Goal: Communication & Community: Answer question/provide support

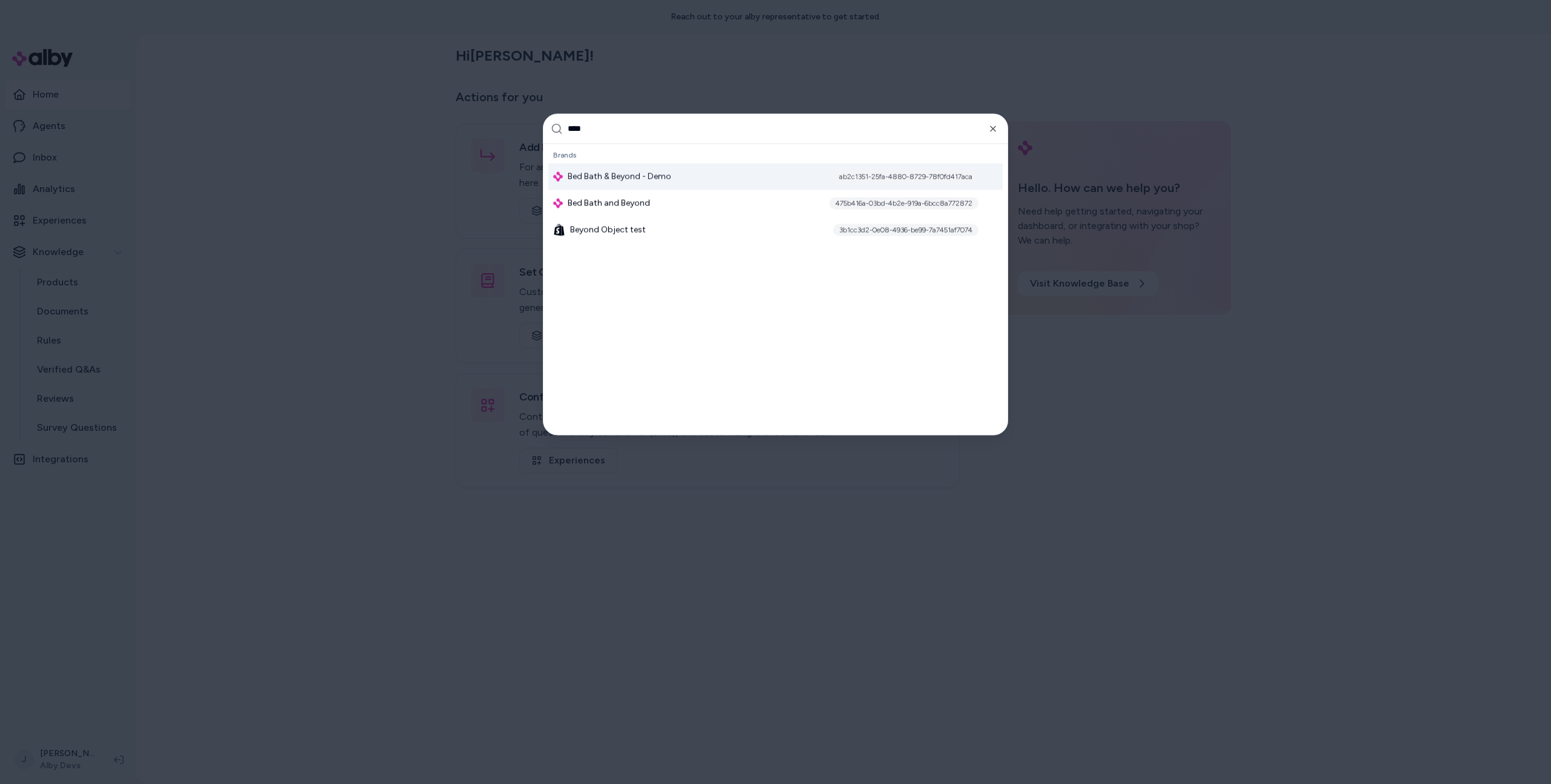
type input "*****"
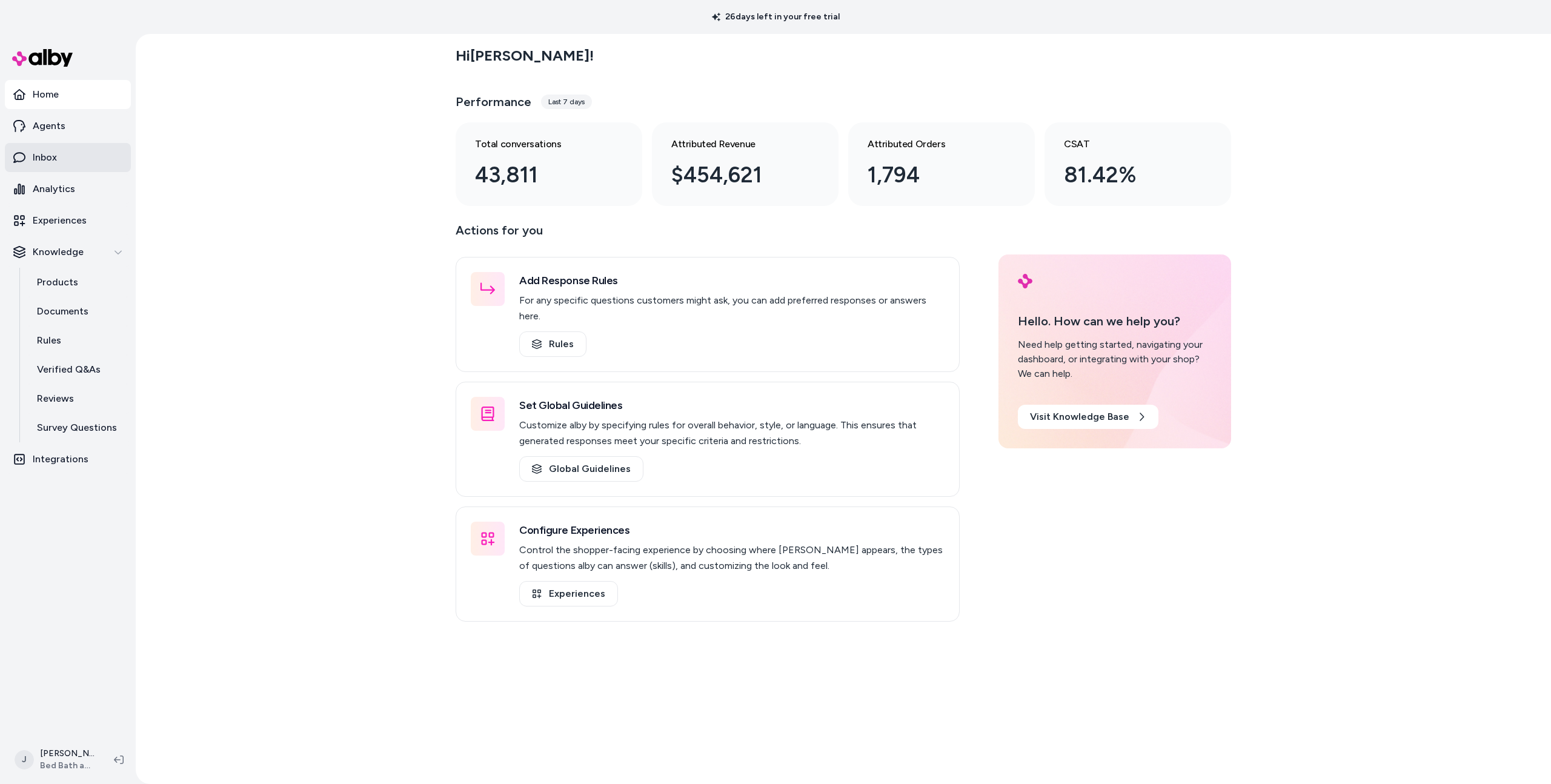
click at [64, 150] on link "Inbox" at bounding box center [68, 157] width 126 height 29
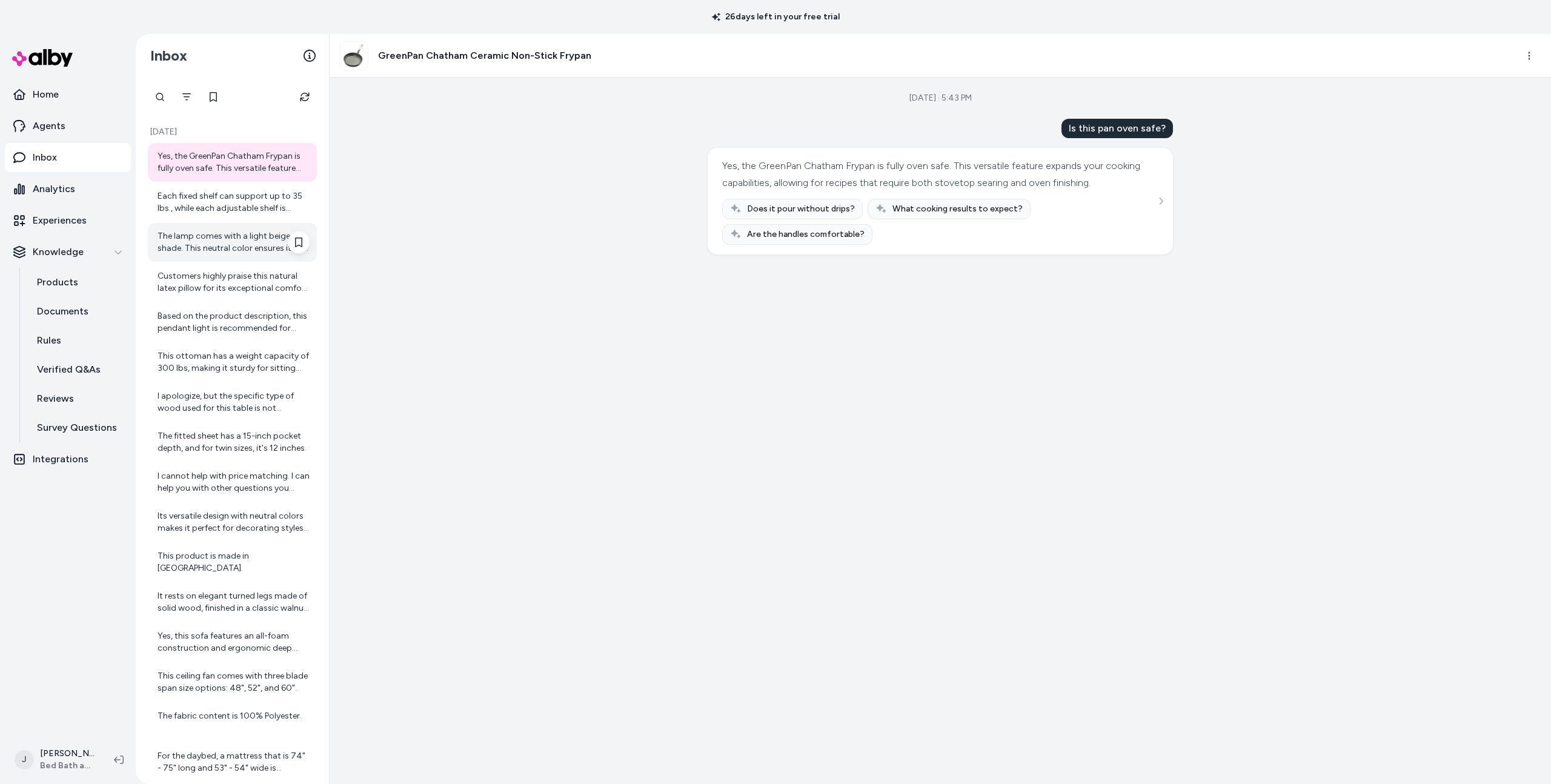
click at [226, 234] on div "The lamp comes with a light beige shade. This neutral color ensures it can seam…" at bounding box center [234, 242] width 152 height 24
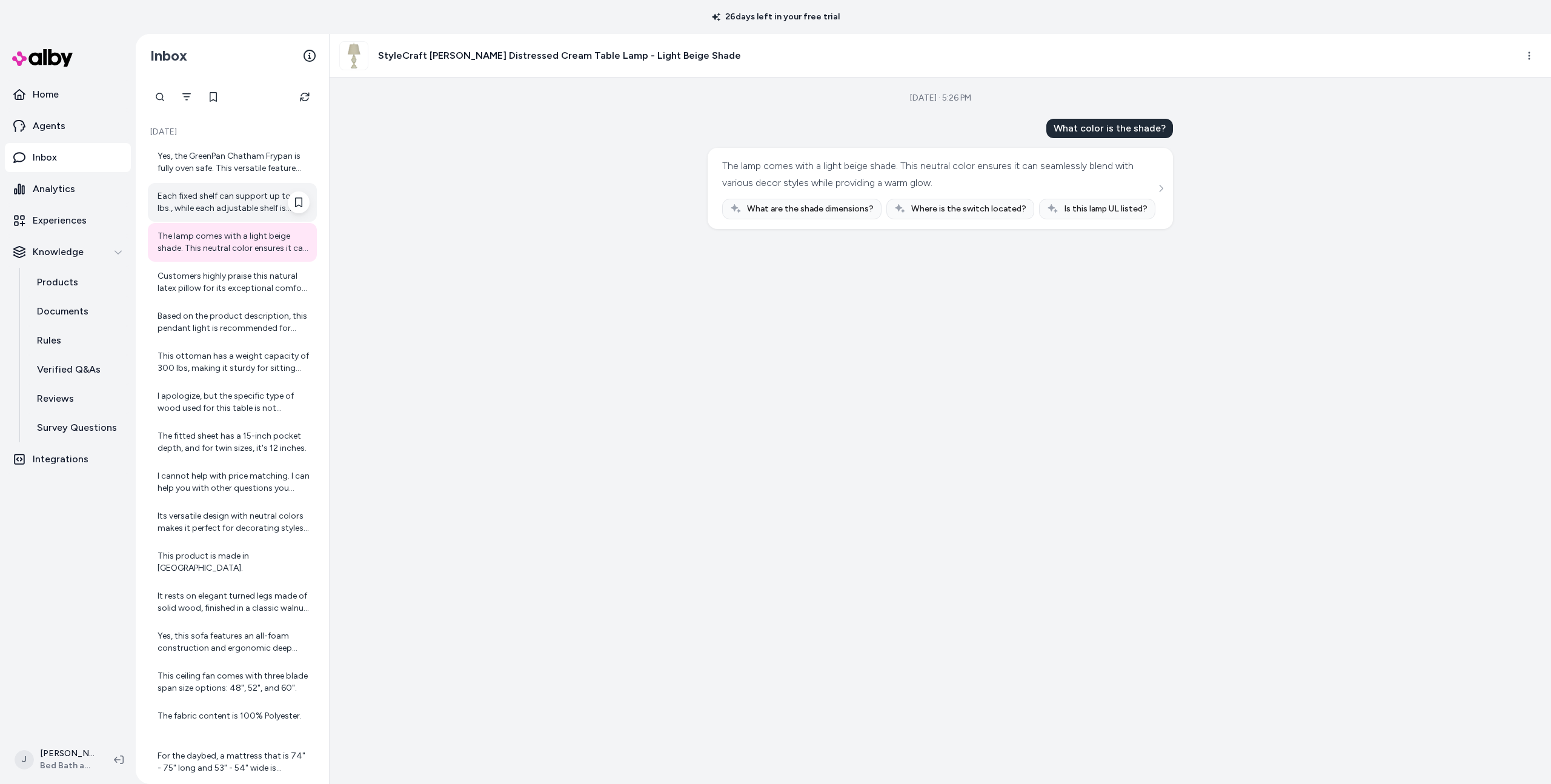
click at [228, 203] on div "Each fixed shelf can support up to 35 lbs., while each adjustable shelf is desi…" at bounding box center [234, 202] width 152 height 24
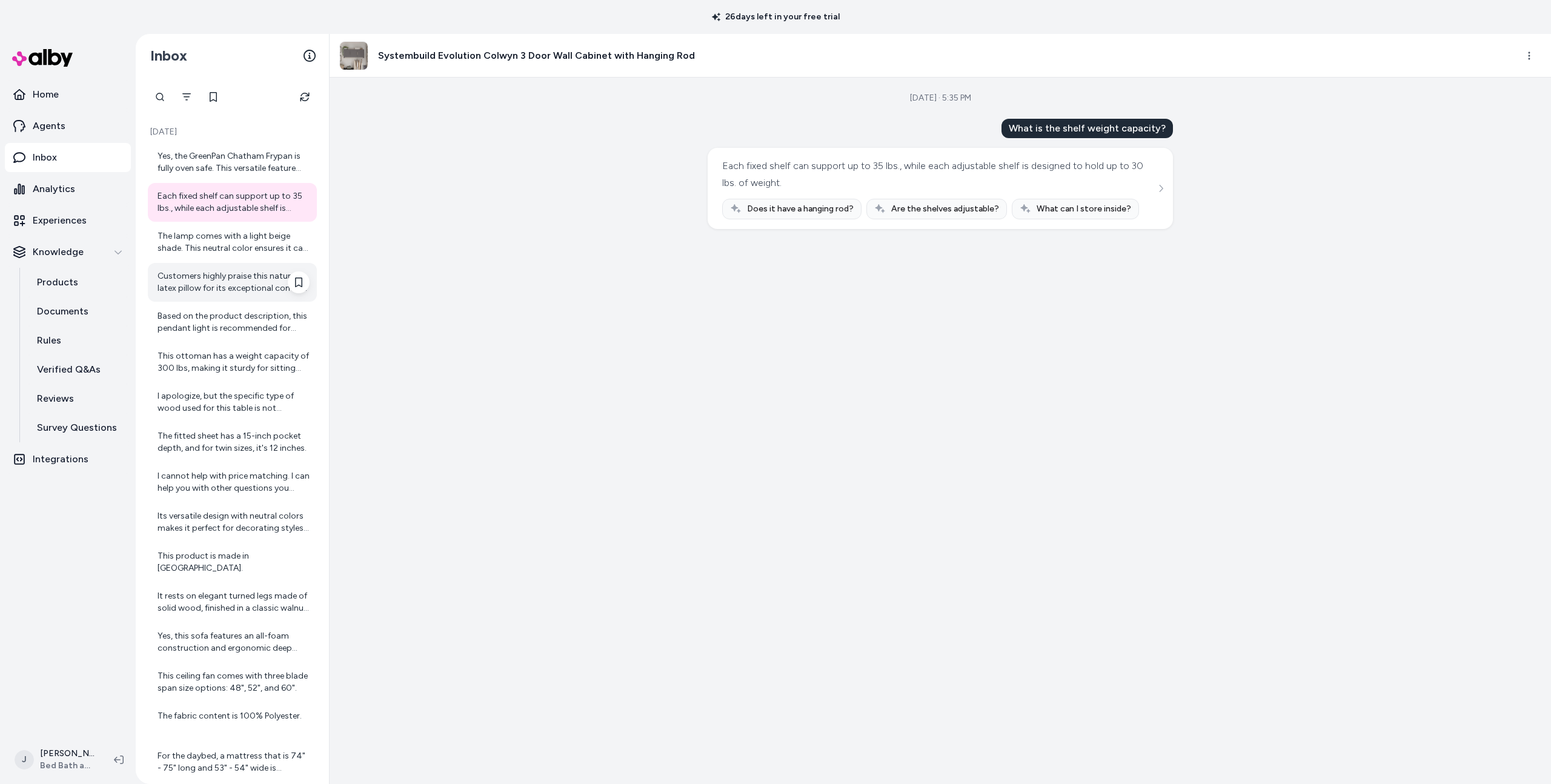
click at [204, 294] on div "Customers highly praise this natural latex pillow for its exceptional comfort a…" at bounding box center [234, 282] width 152 height 24
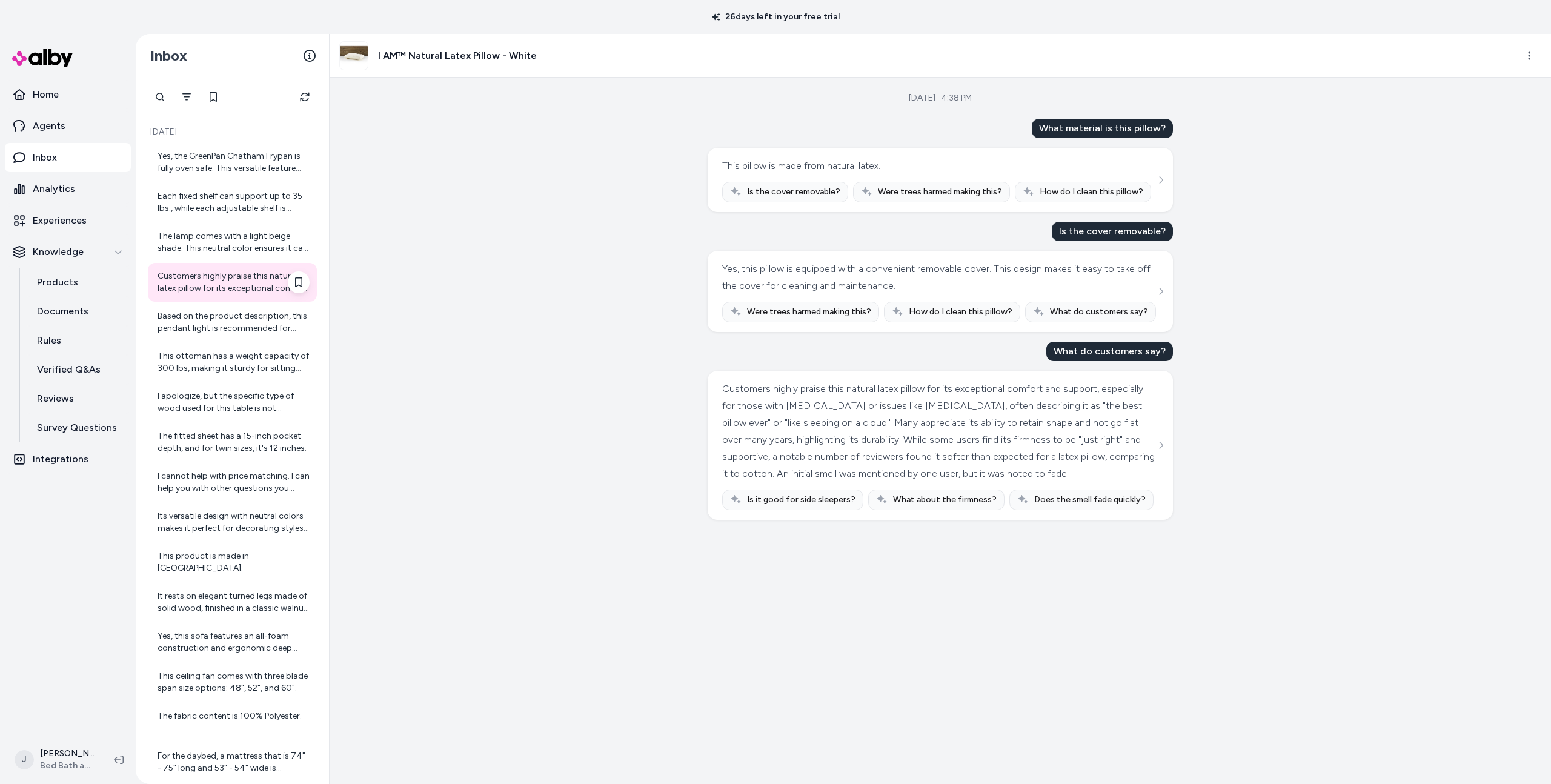
click at [214, 263] on div "Customers highly praise this natural latex pillow for its exceptional comfort a…" at bounding box center [232, 282] width 169 height 38
click at [214, 247] on div "The lamp comes with a light beige shade. This neutral color ensures it can seam…" at bounding box center [234, 242] width 152 height 24
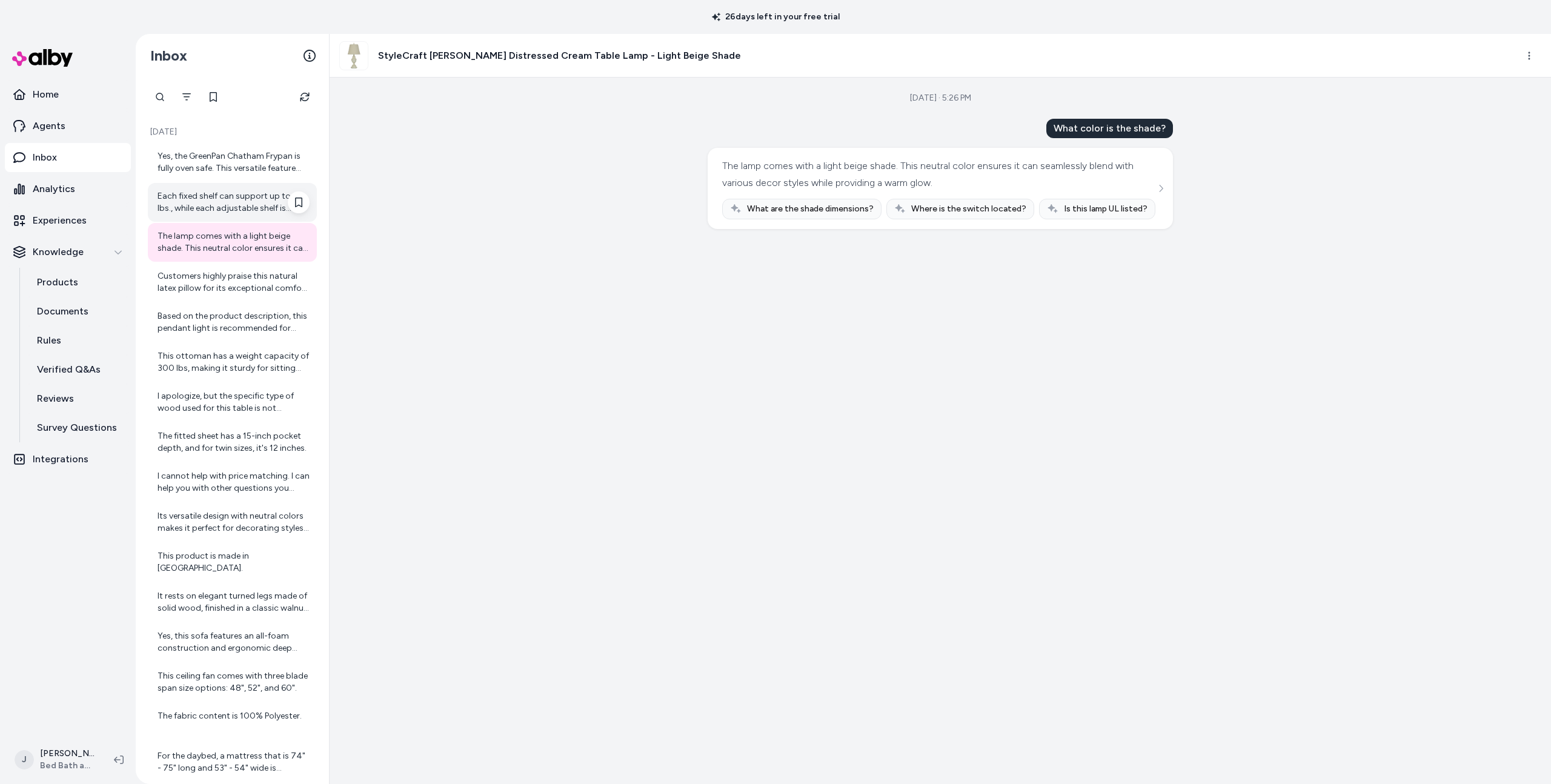
click at [218, 219] on div "Each fixed shelf can support up to 35 lbs., while each adjustable shelf is desi…" at bounding box center [232, 202] width 169 height 38
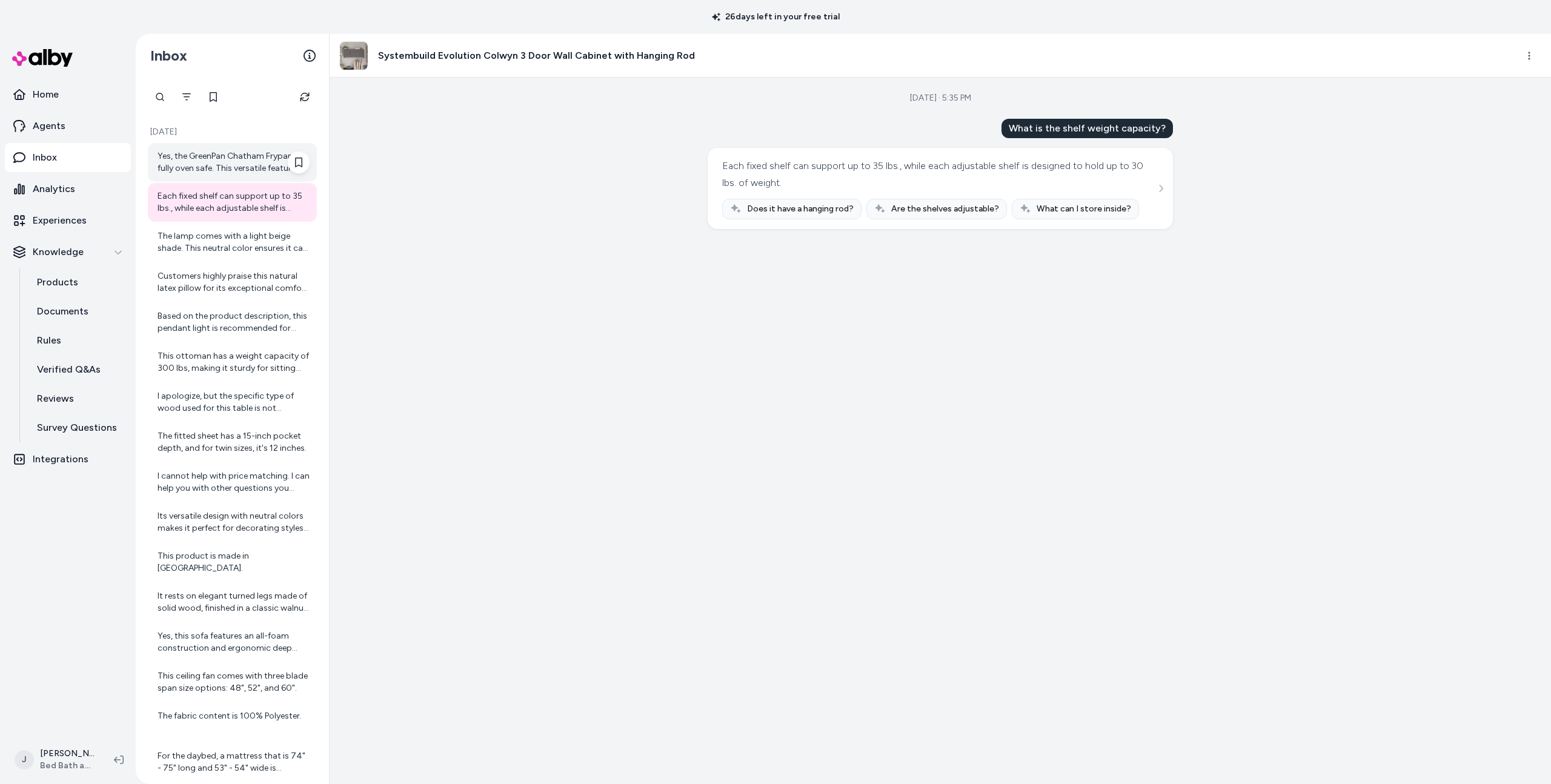
click at [223, 174] on div "Yes, the GreenPan Chatham Frypan is fully oven safe. This versatile feature exp…" at bounding box center [234, 162] width 152 height 24
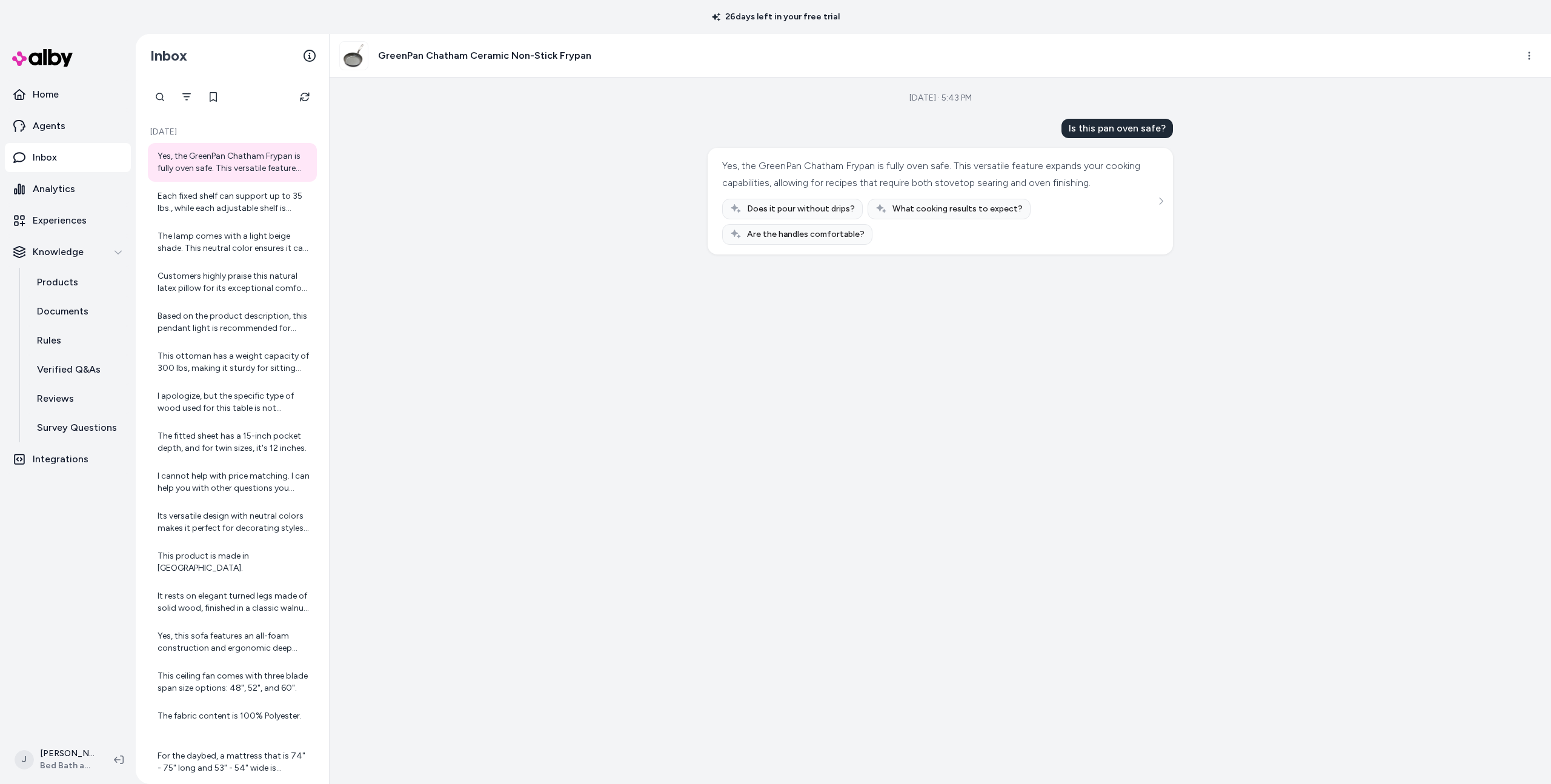
drag, startPoint x: 484, startPoint y: 251, endPoint x: 554, endPoint y: 253, distance: 70.0
click at [484, 251] on div "[DATE] · 5:43 PM Is this pan oven safe? Yes, the GreenPan Chatham Frypan is ful…" at bounding box center [940, 430] width 1222 height 706
click at [1534, 27] on div "26 days left in your free trial" at bounding box center [776, 16] width 1551 height 34
click at [1527, 54] on html "26 days left in your free trial Home Agents Inbox Analytics Experiences Knowled…" at bounding box center [776, 392] width 1551 height 784
click at [1467, 126] on link "View product detail page" at bounding box center [1476, 128] width 130 height 22
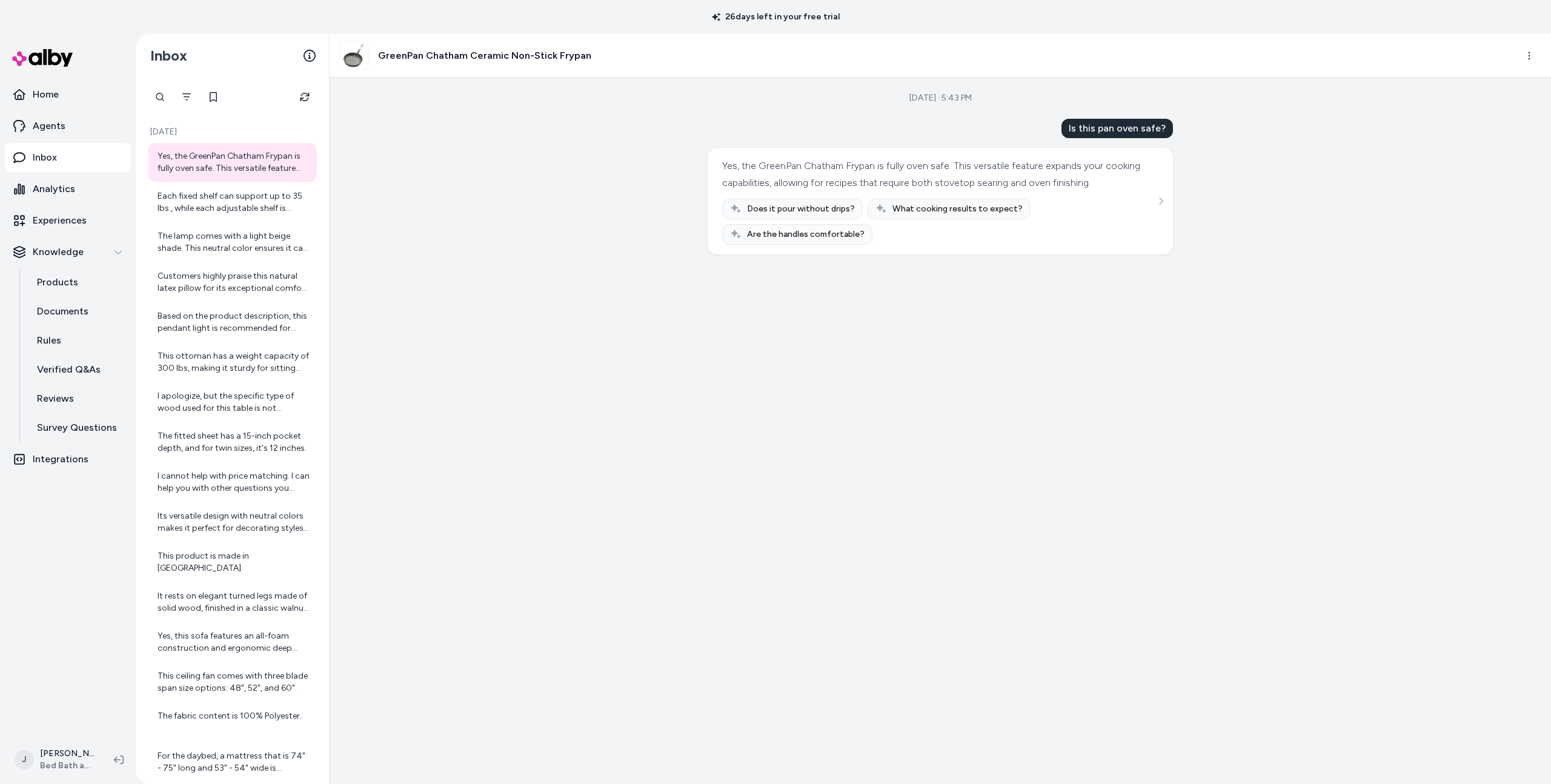
click at [595, 365] on div "[DATE] · 5:43 PM Is this pan oven safe? Yes, the GreenPan Chatham Frypan is ful…" at bounding box center [940, 430] width 1222 height 706
drag, startPoint x: 603, startPoint y: 387, endPoint x: 612, endPoint y: 419, distance: 33.2
click at [606, 407] on div "[DATE] · 5:43 PM Is this pan oven safe? Yes, the GreenPan Chatham Frypan is ful…" at bounding box center [940, 430] width 1222 height 706
